Goal: Information Seeking & Learning: Understand process/instructions

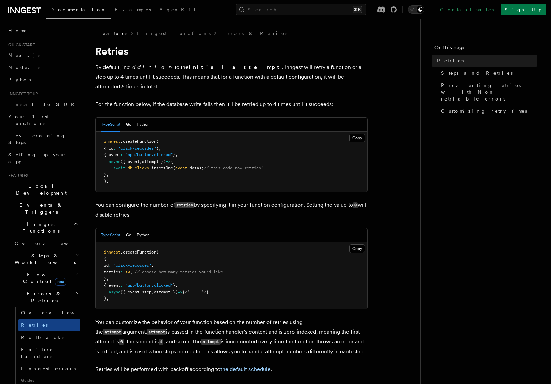
scroll to position [232, 0]
